Goal: Information Seeking & Learning: Understand process/instructions

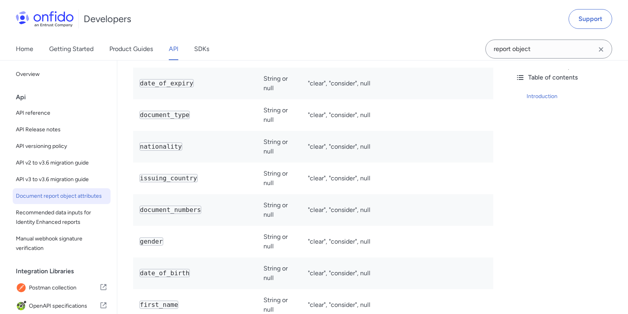
scroll to position [2994, 0]
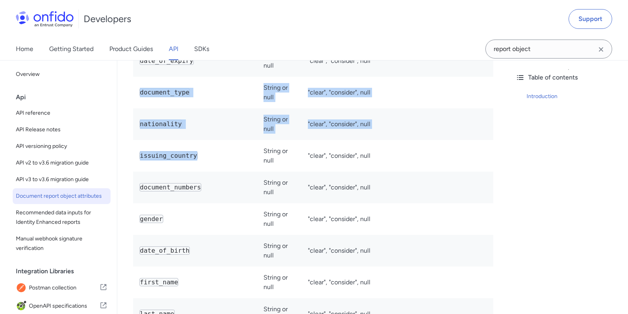
drag, startPoint x: 210, startPoint y: 155, endPoint x: 135, endPoint y: 80, distance: 105.9
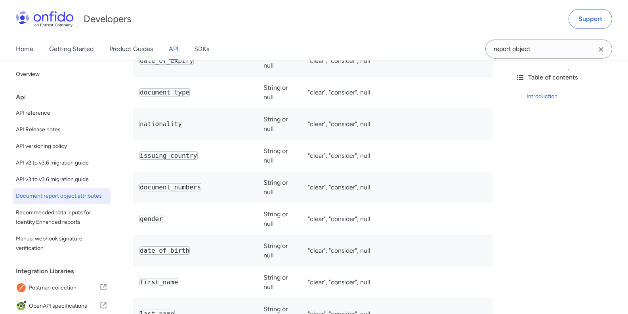
click at [208, 204] on td "gender" at bounding box center [195, 220] width 124 height 32
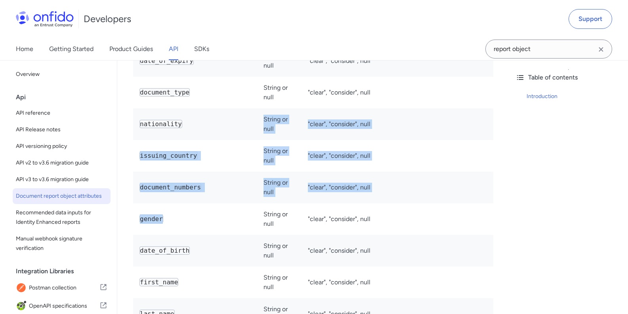
drag, startPoint x: 198, startPoint y: 213, endPoint x: 143, endPoint y: 124, distance: 104.8
click at [226, 140] on td "issuing_country" at bounding box center [195, 156] width 124 height 32
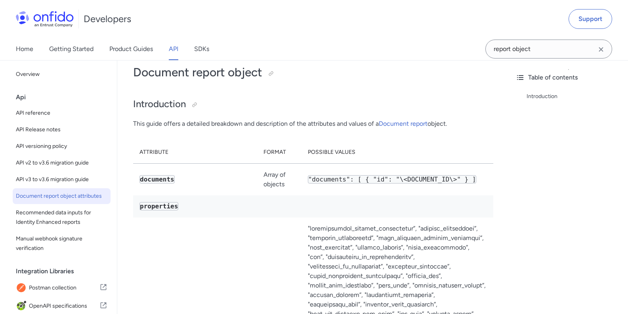
scroll to position [0, 0]
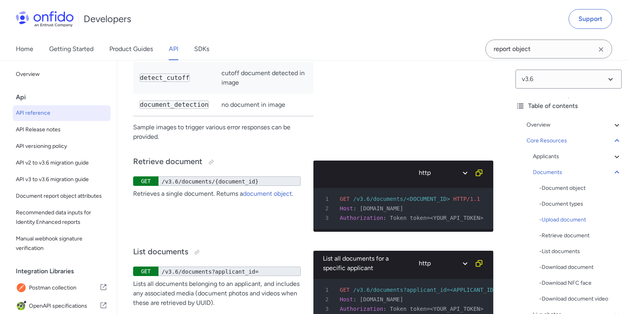
scroll to position [48, 0]
